Goal: Information Seeking & Learning: Learn about a topic

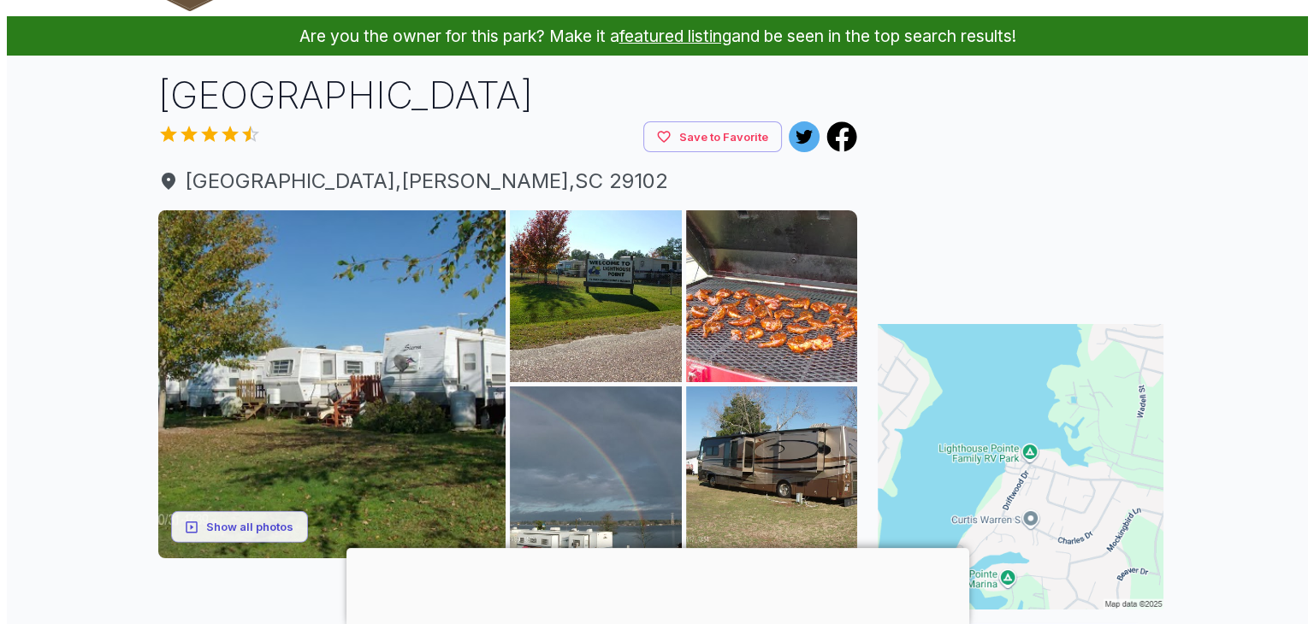
scroll to position [171, 0]
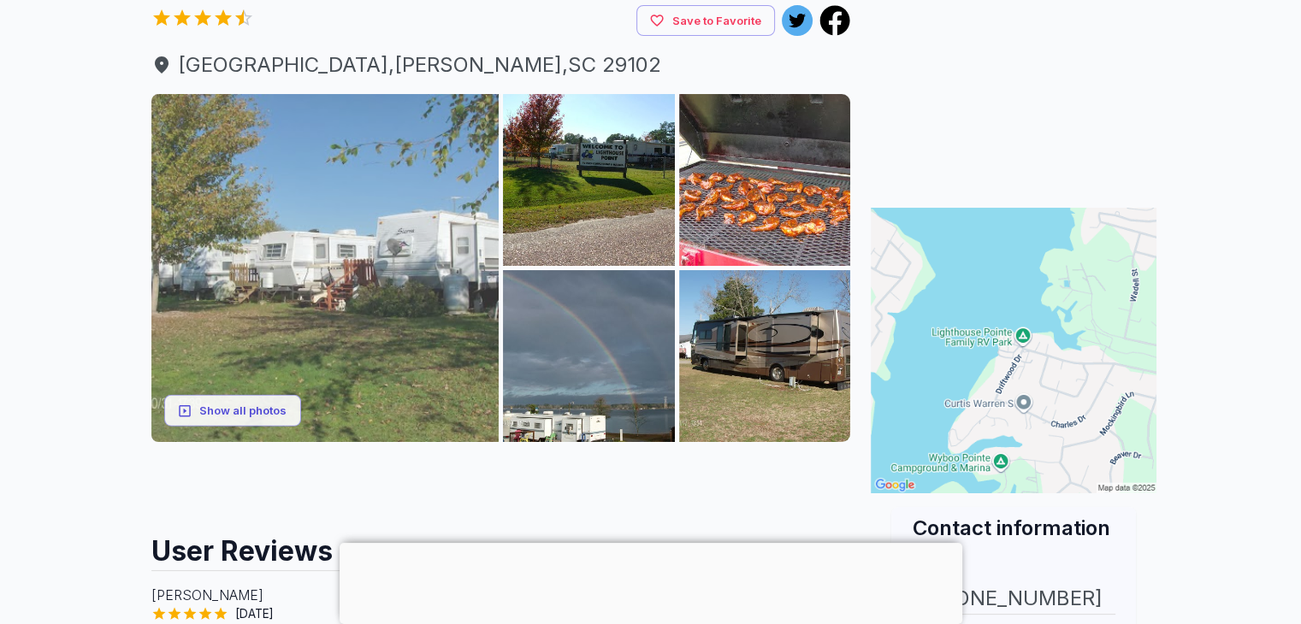
click at [254, 297] on img at bounding box center [325, 268] width 348 height 348
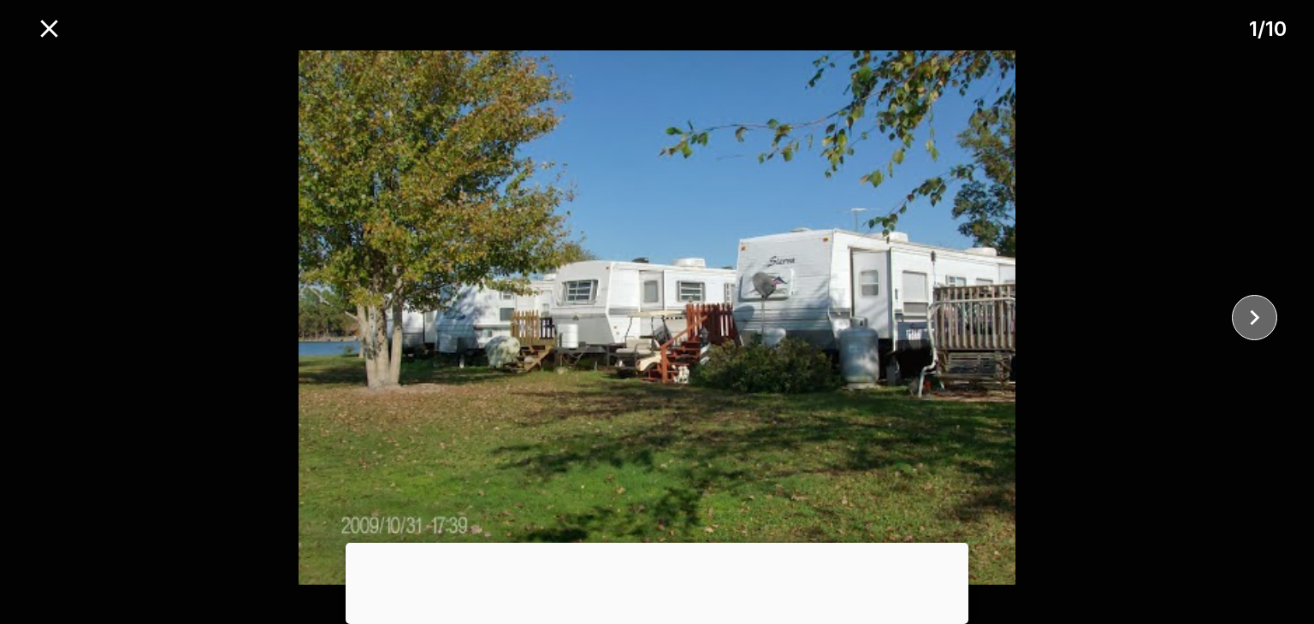
click at [1254, 317] on icon "close" at bounding box center [1255, 318] width 30 height 30
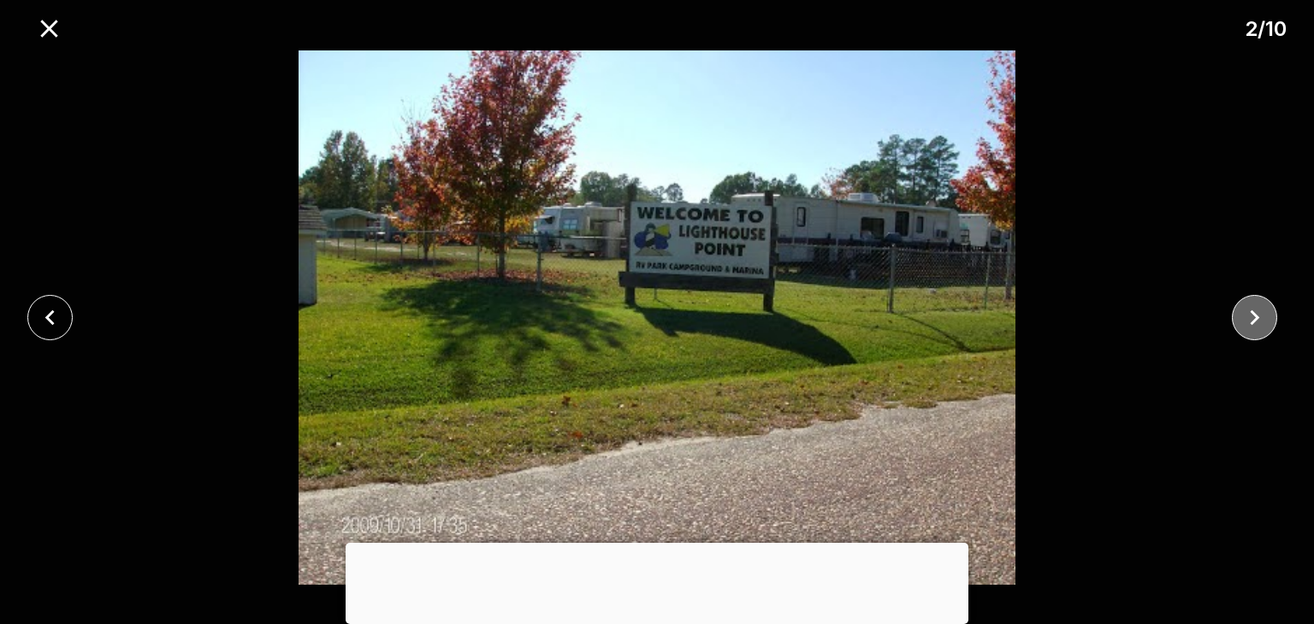
click at [1254, 317] on icon "close" at bounding box center [1255, 318] width 30 height 30
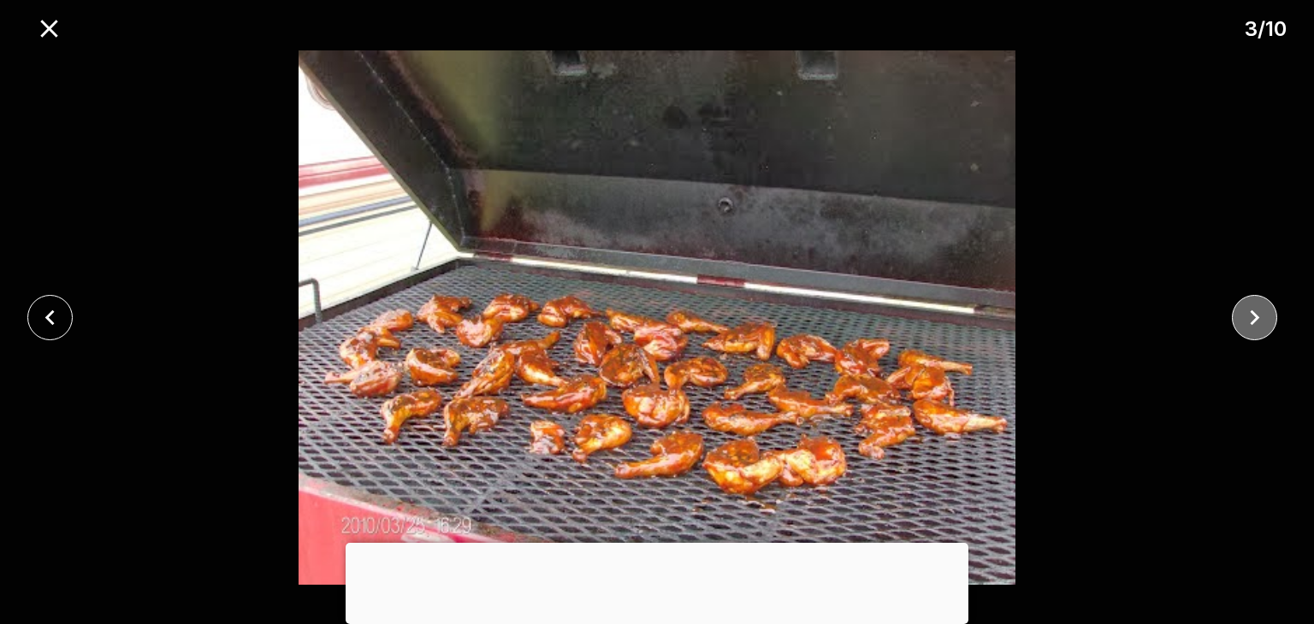
click at [1254, 317] on icon "close" at bounding box center [1255, 318] width 30 height 30
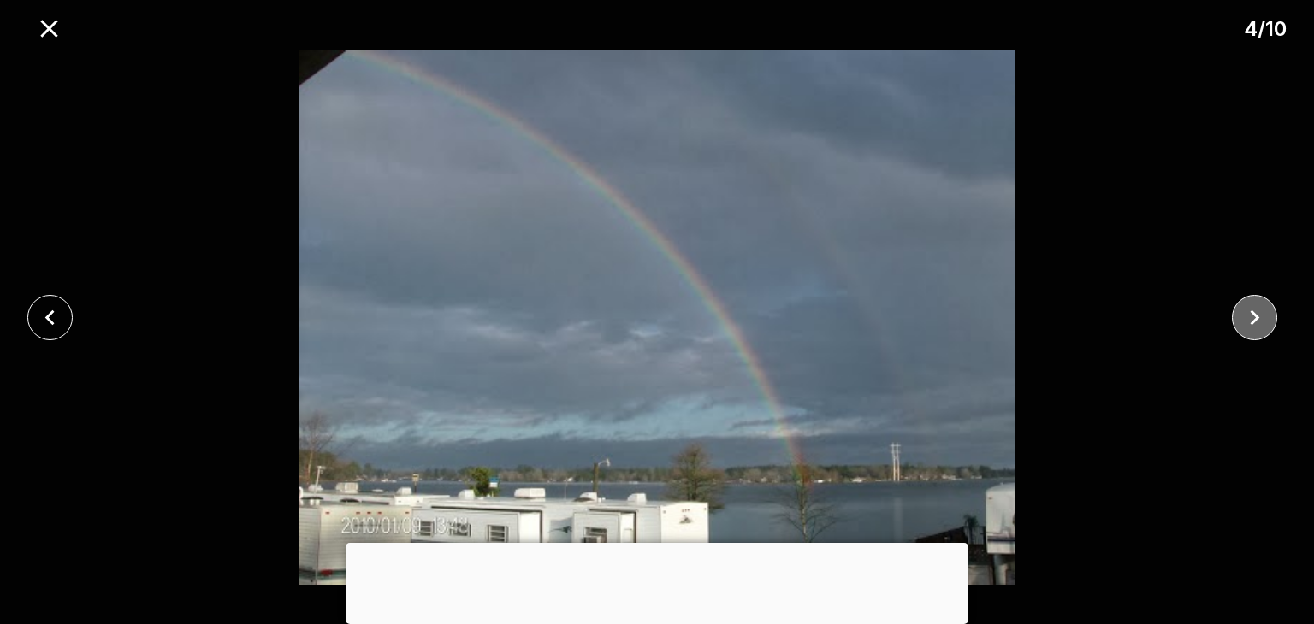
click at [1254, 317] on icon "close" at bounding box center [1255, 318] width 30 height 30
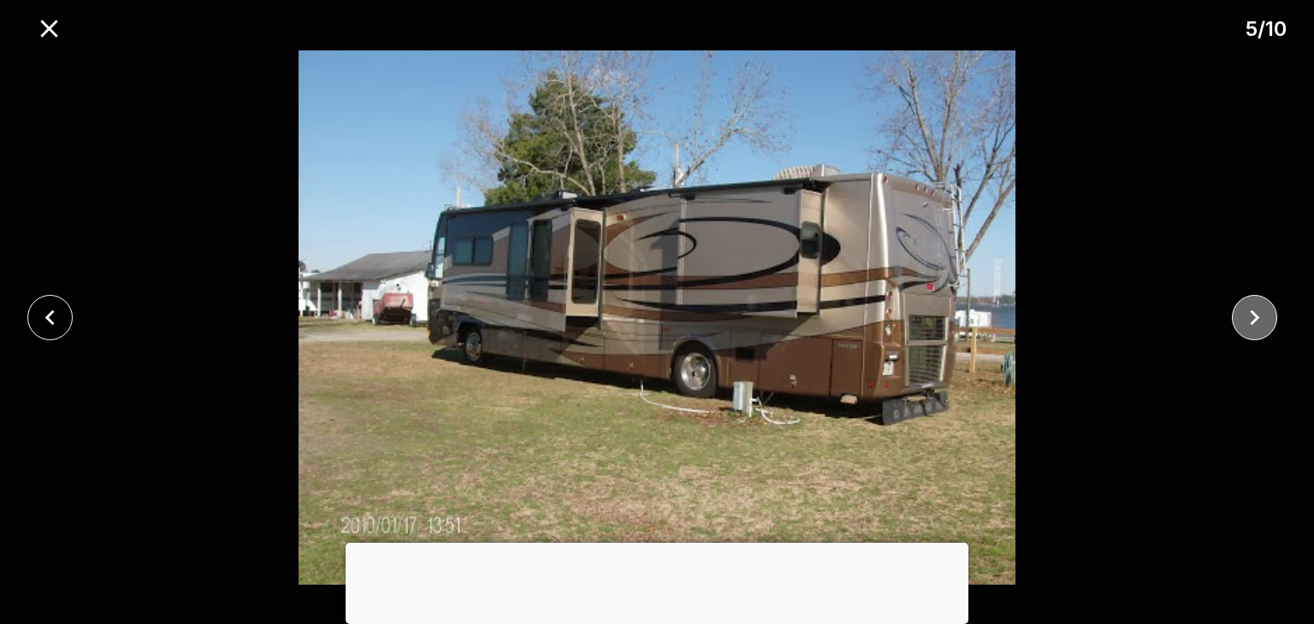
click at [1254, 317] on icon "close" at bounding box center [1255, 318] width 30 height 30
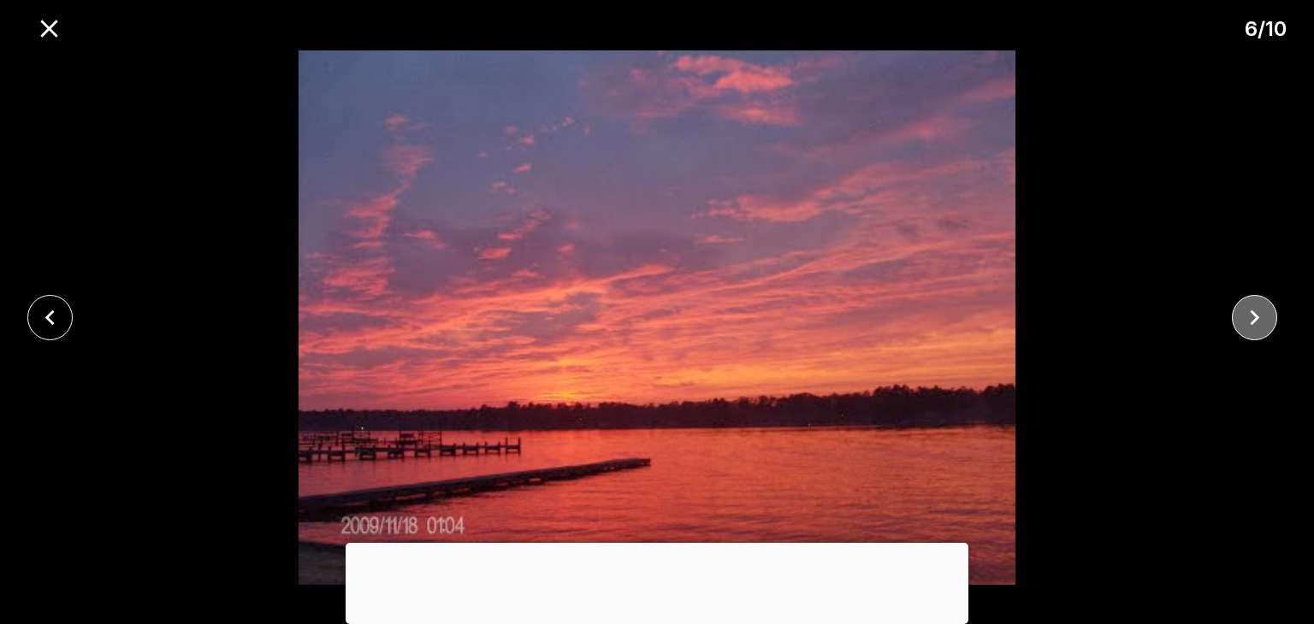
click at [1254, 317] on icon "close" at bounding box center [1255, 318] width 30 height 30
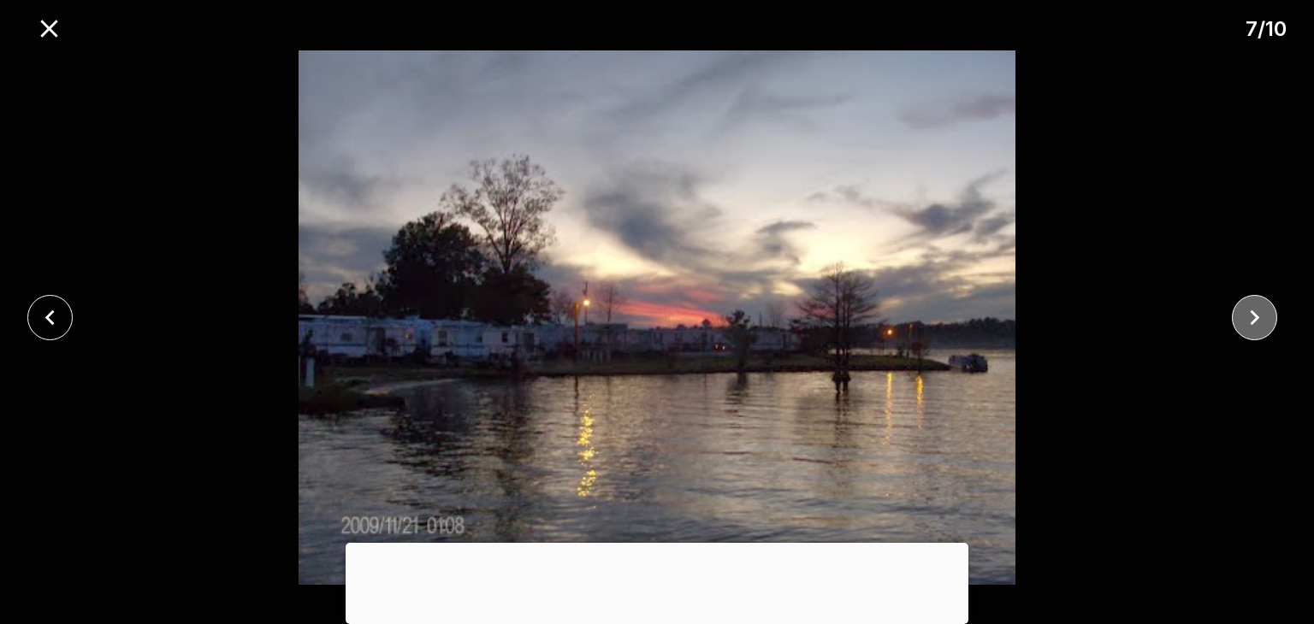
click at [1254, 317] on icon "close" at bounding box center [1255, 318] width 30 height 30
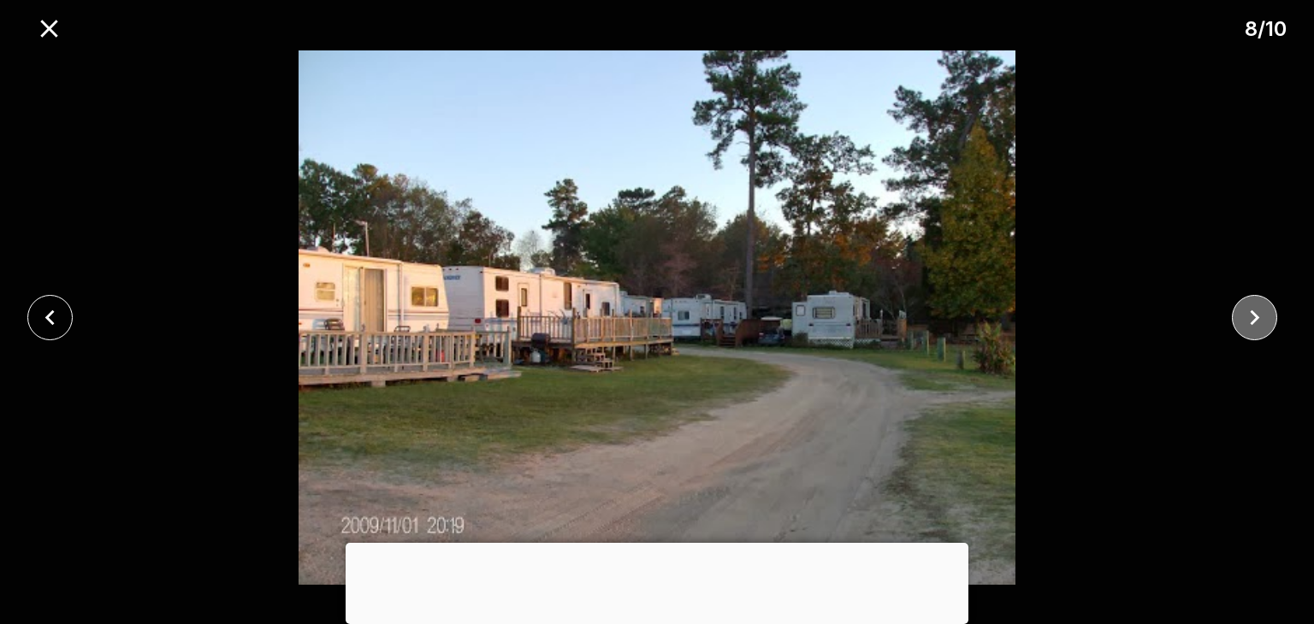
click at [1254, 317] on icon "close" at bounding box center [1255, 318] width 30 height 30
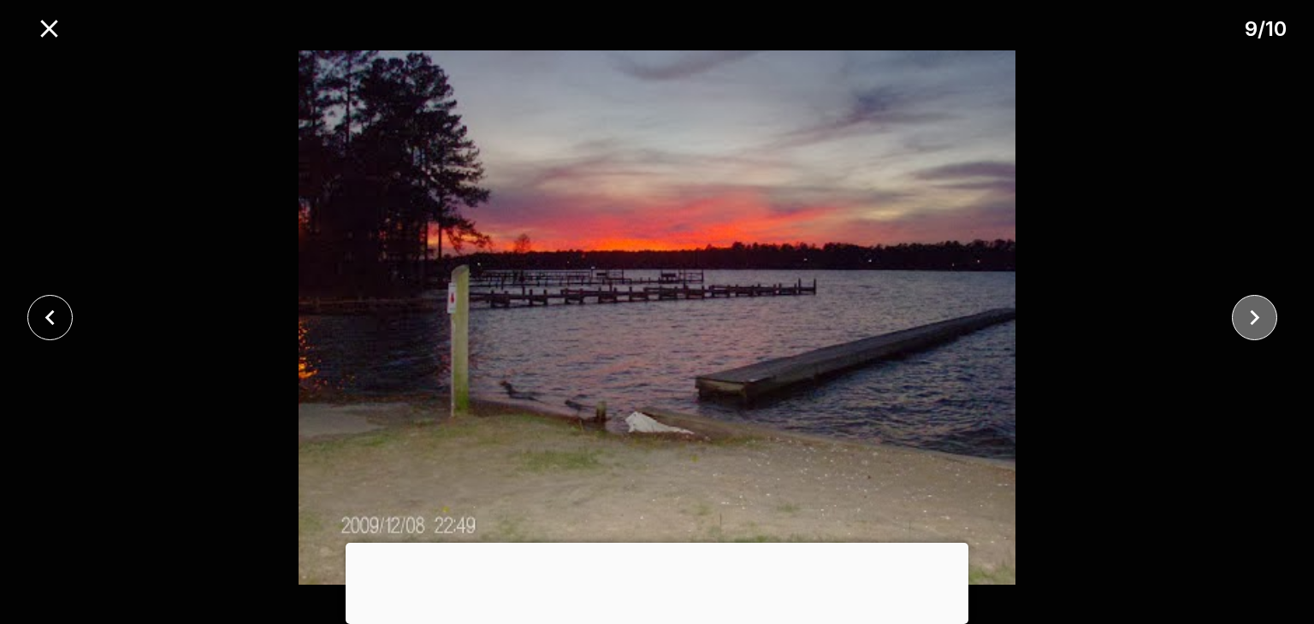
click at [1254, 317] on icon "close" at bounding box center [1255, 318] width 30 height 30
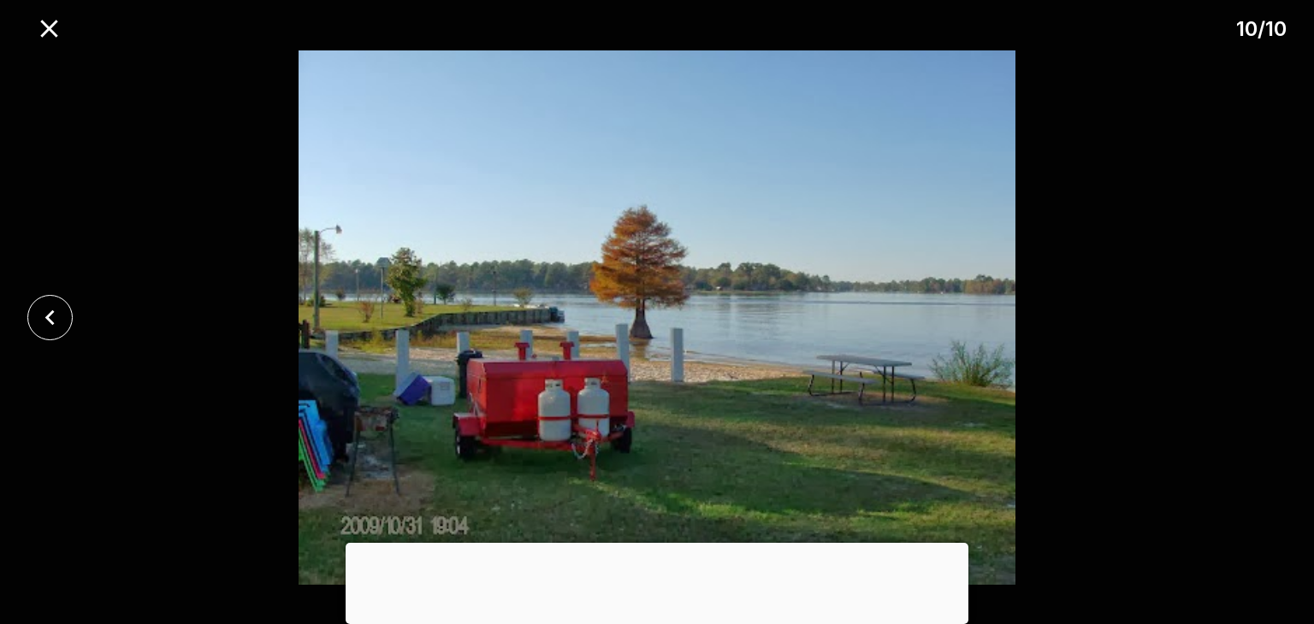
click at [1254, 317] on div at bounding box center [657, 317] width 1314 height 535
